Goal: Transaction & Acquisition: Purchase product/service

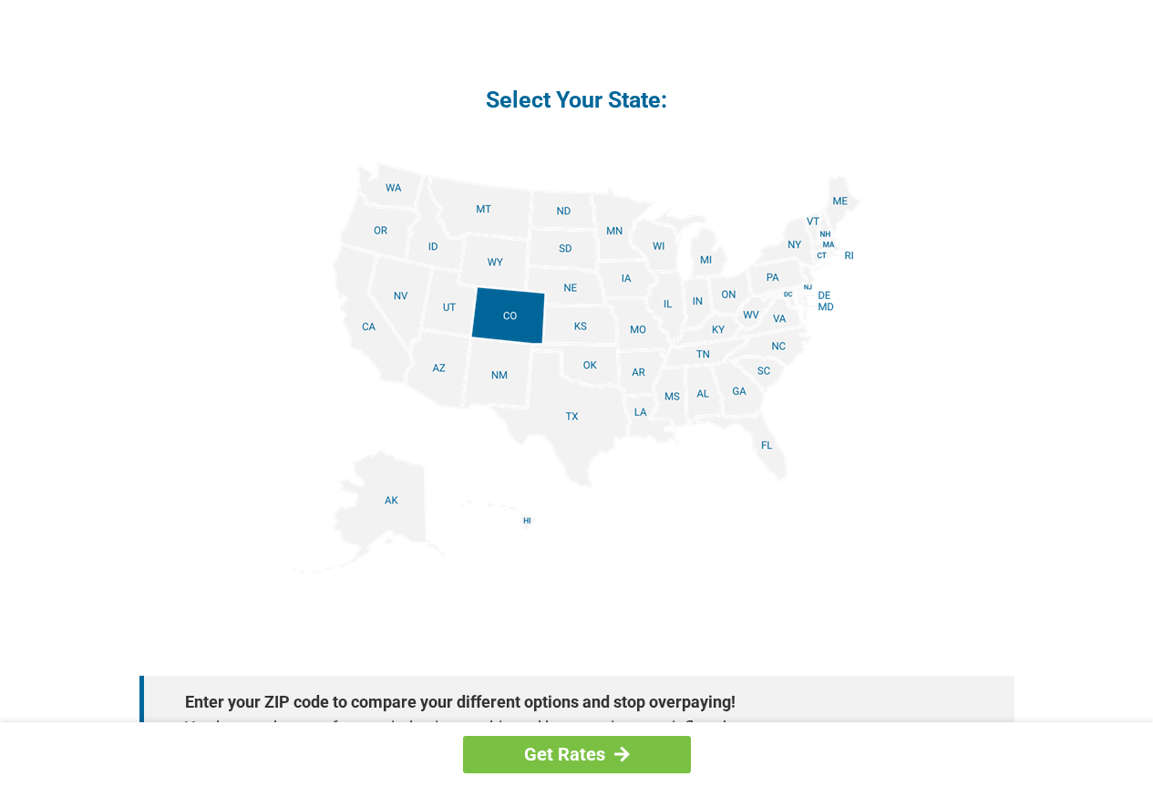
scroll to position [2371, 0]
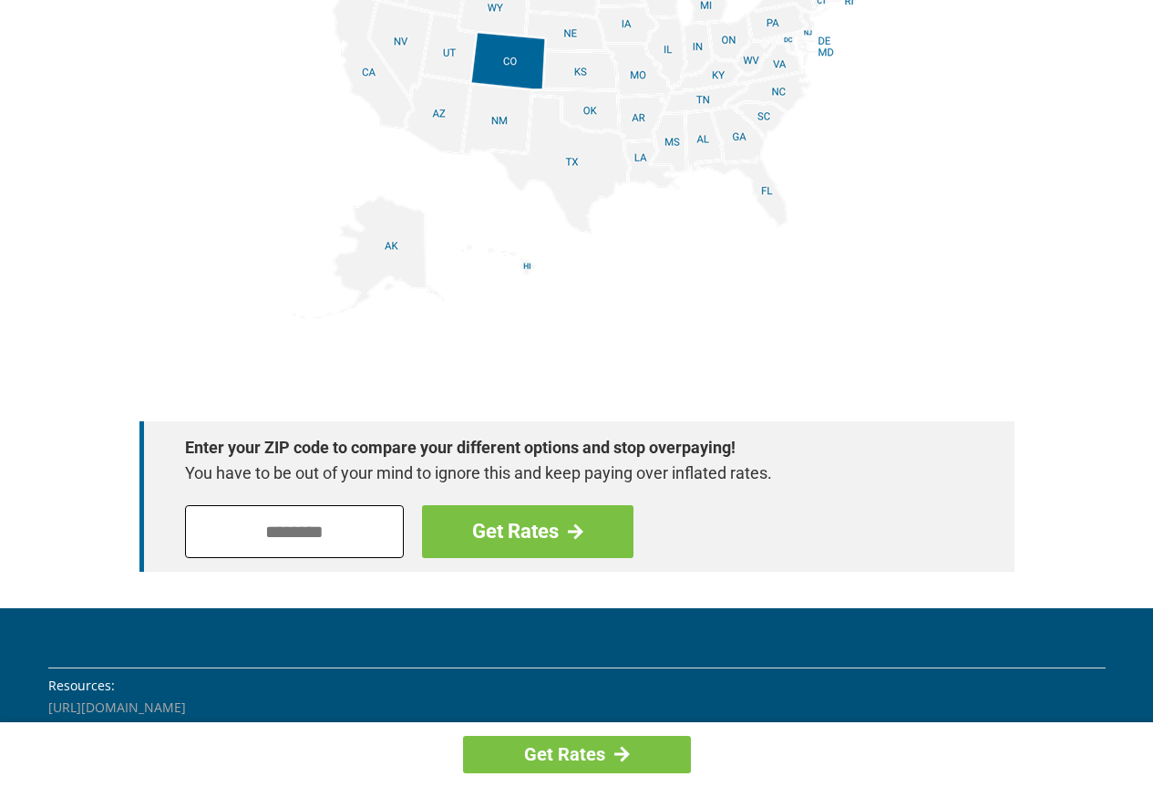
drag, startPoint x: 222, startPoint y: 535, endPoint x: 192, endPoint y: 534, distance: 30.1
click at [218, 535] on input "tel" at bounding box center [294, 531] width 219 height 53
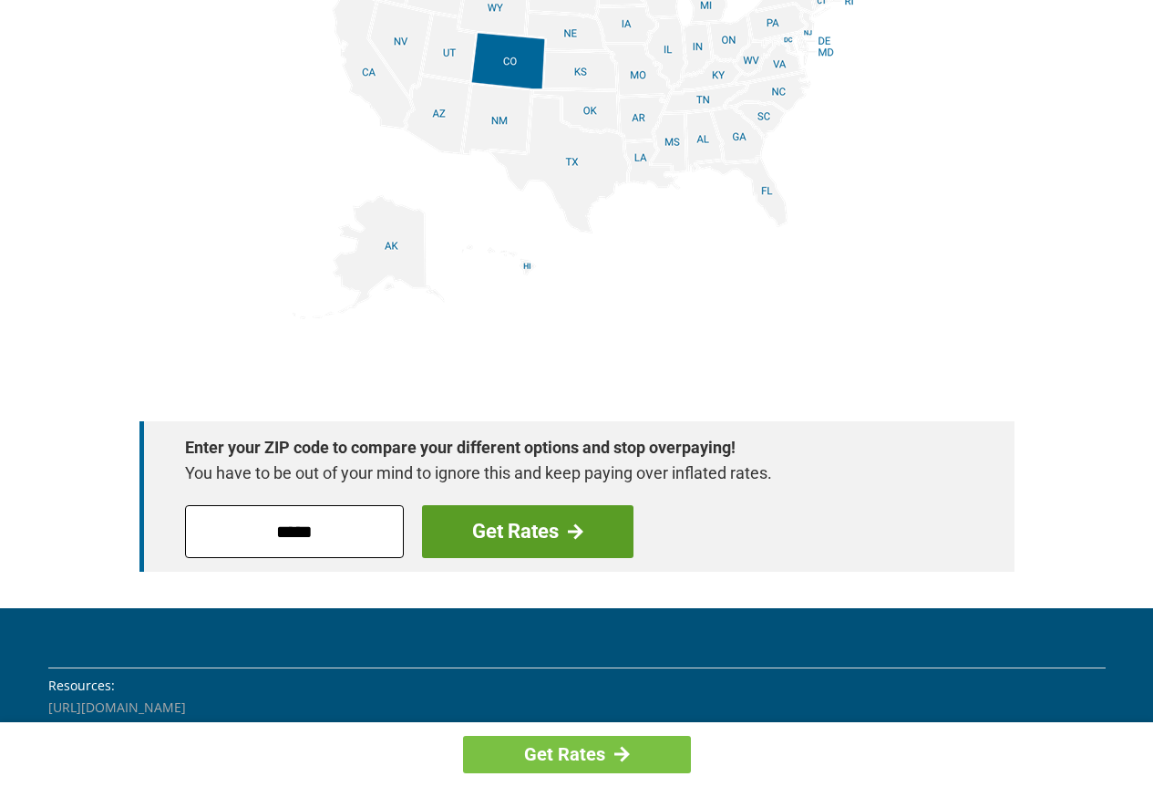
type input "*****"
click at [519, 530] on link "Get Rates" at bounding box center [528, 531] width 212 height 53
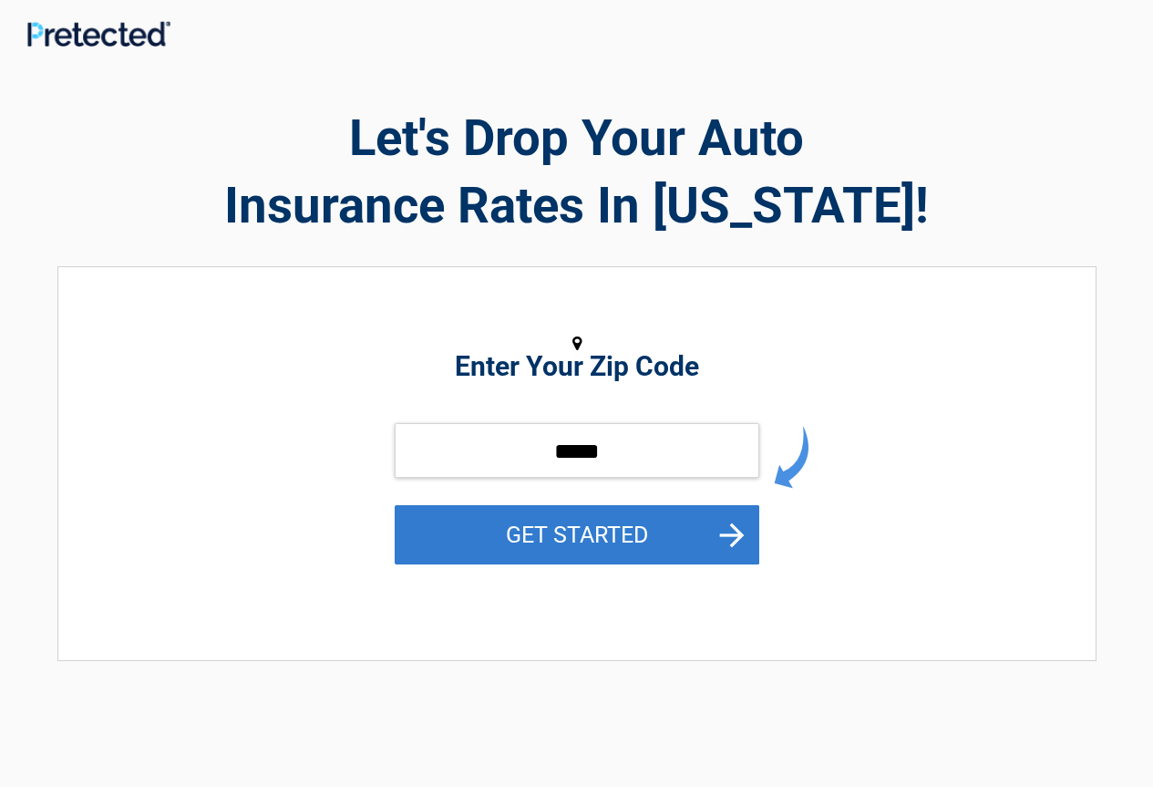
click at [553, 521] on button "GET STARTED" at bounding box center [577, 534] width 365 height 59
